Goal: Task Accomplishment & Management: Manage account settings

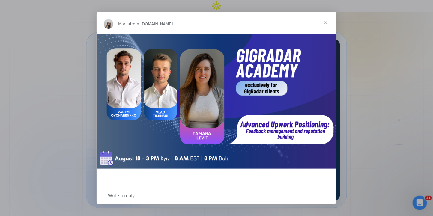
click at [327, 23] on span "Close" at bounding box center [326, 23] width 22 height 22
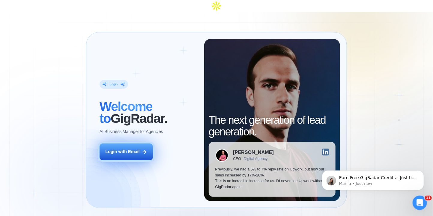
click at [116, 145] on button "Login with Email" at bounding box center [127, 152] width 54 height 17
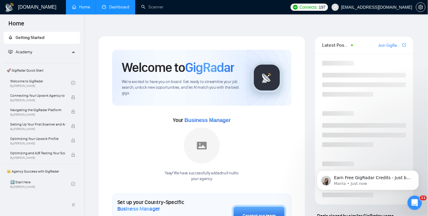
click at [115, 7] on link "Dashboard" at bounding box center [115, 7] width 27 height 5
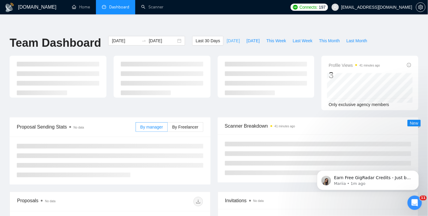
click at [230, 38] on span "Today" at bounding box center [233, 41] width 13 height 7
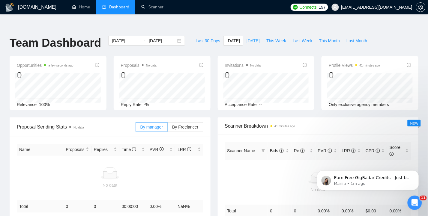
click at [258, 38] on span "Yesterday" at bounding box center [253, 41] width 13 height 7
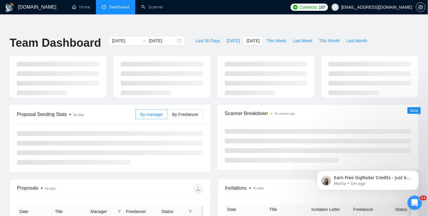
type input "2025-08-16"
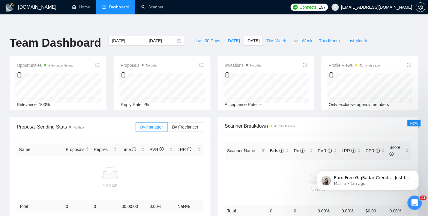
click at [281, 38] on span "This Week" at bounding box center [277, 41] width 20 height 7
type input "2025-08-11"
type input "2025-08-17"
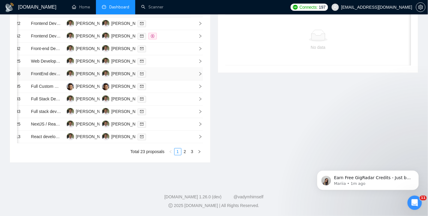
scroll to position [332, 0]
click at [184, 152] on link "2" at bounding box center [185, 152] width 7 height 7
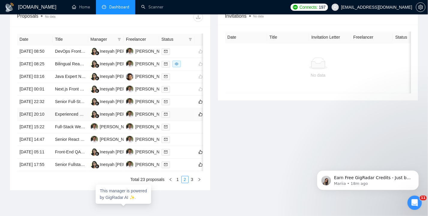
scroll to position [252, 0]
